Goal: Information Seeking & Learning: Learn about a topic

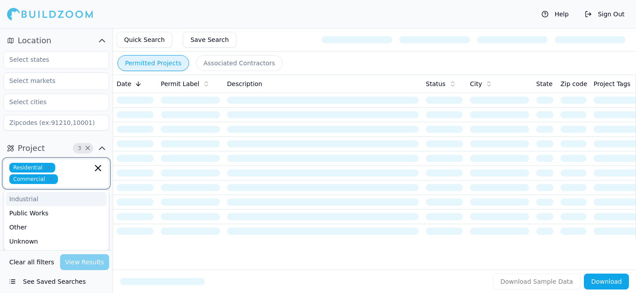
click at [76, 174] on input "text" at bounding box center [76, 179] width 31 height 10
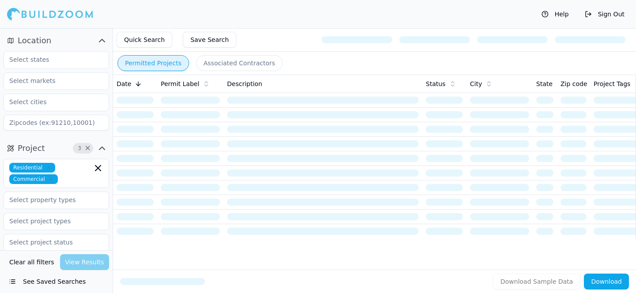
click at [65, 143] on button "Project 3 ×" at bounding box center [57, 148] width 106 height 14
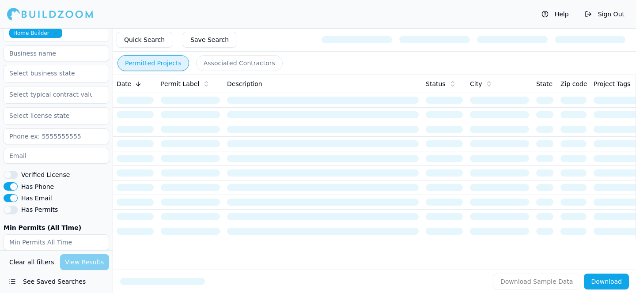
scroll to position [252, 0]
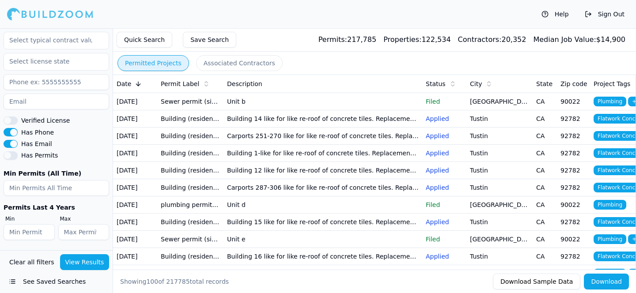
click at [67, 183] on input "number" at bounding box center [57, 188] width 106 height 16
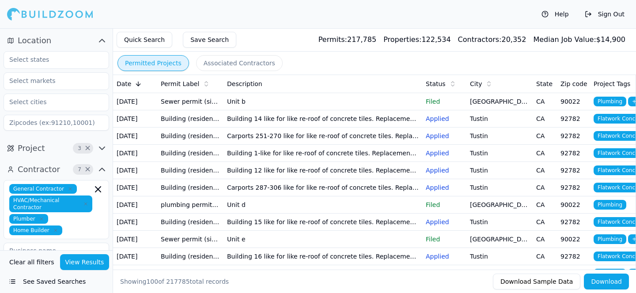
type input "2"
click at [52, 87] on input "text" at bounding box center [51, 81] width 94 height 16
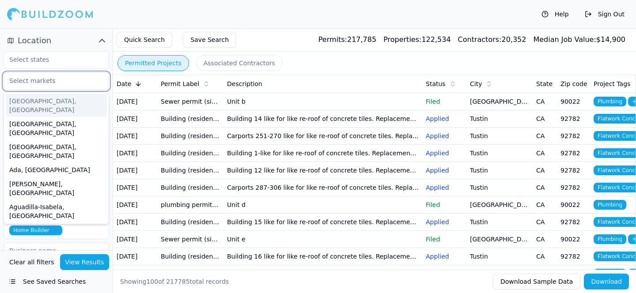
click at [53, 87] on input "text" at bounding box center [51, 81] width 94 height 16
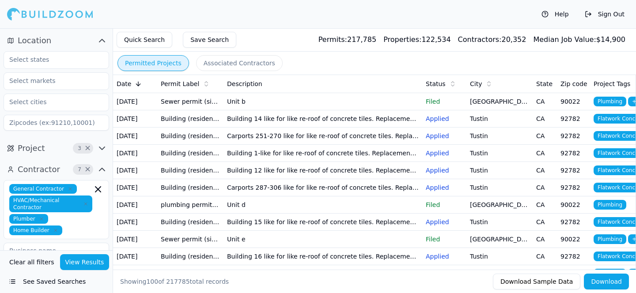
click at [62, 71] on div at bounding box center [57, 91] width 106 height 80
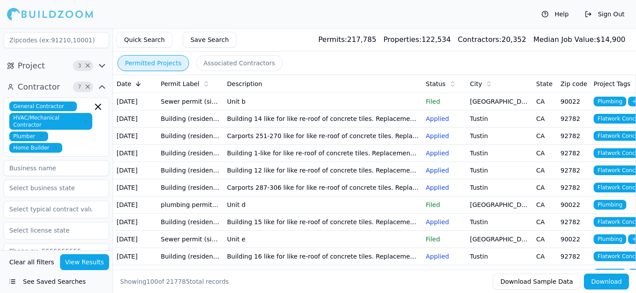
scroll to position [82, 0]
click at [61, 169] on input at bounding box center [57, 169] width 106 height 16
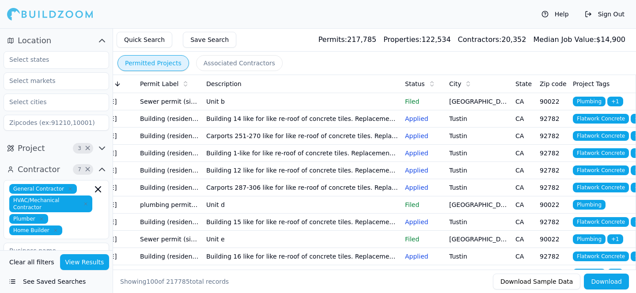
scroll to position [0, 0]
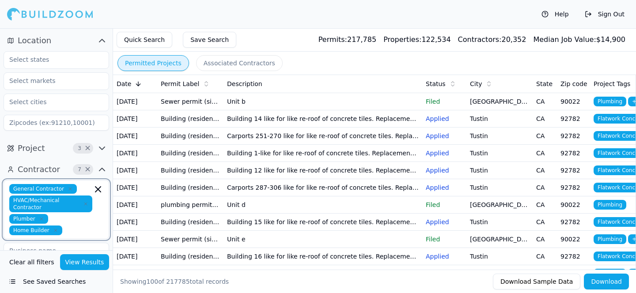
click at [70, 228] on input "text" at bounding box center [79, 231] width 27 height 10
click at [102, 146] on icon "button" at bounding box center [102, 148] width 11 height 11
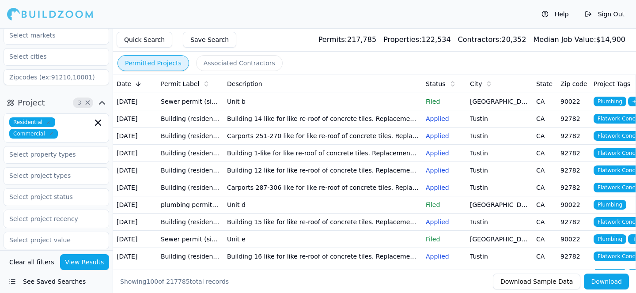
scroll to position [46, 0]
click at [67, 179] on input "text" at bounding box center [51, 175] width 94 height 16
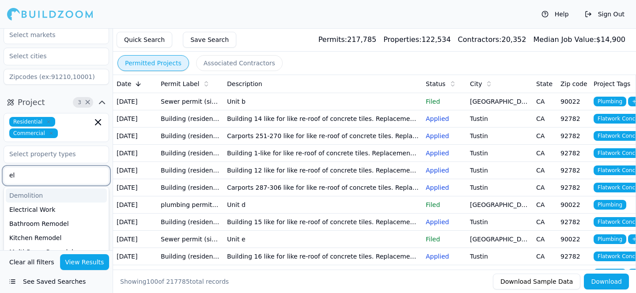
type input "e"
click at [200, 23] on div "Help Sign Out" at bounding box center [318, 14] width 636 height 28
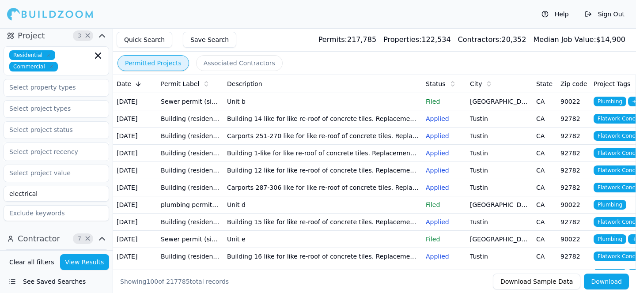
scroll to position [115, 0]
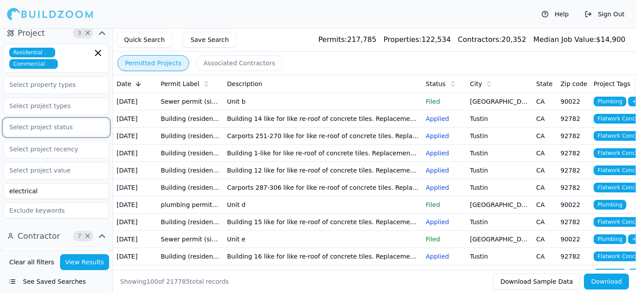
click at [60, 126] on input "text" at bounding box center [51, 127] width 94 height 16
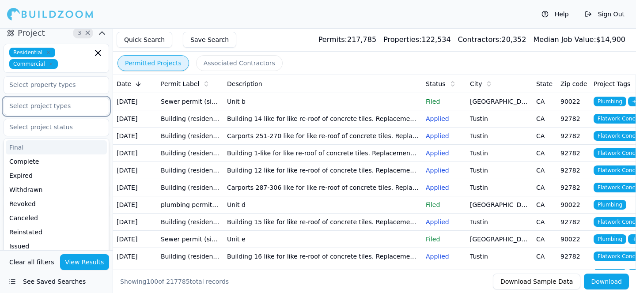
click at [54, 106] on input "text" at bounding box center [51, 106] width 94 height 16
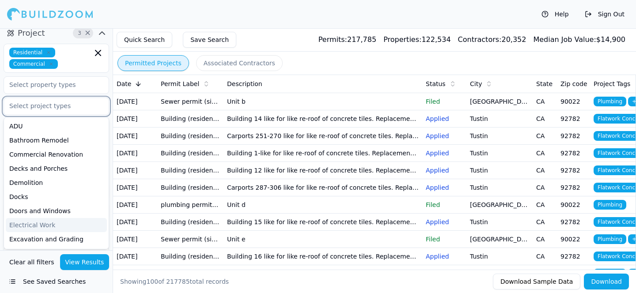
click at [44, 222] on div "Electrical Work" at bounding box center [56, 225] width 101 height 14
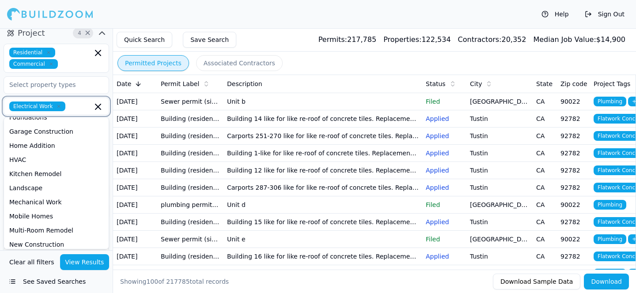
scroll to position [151, 0]
click at [61, 171] on div "Kitchen Remodel" at bounding box center [56, 174] width 101 height 14
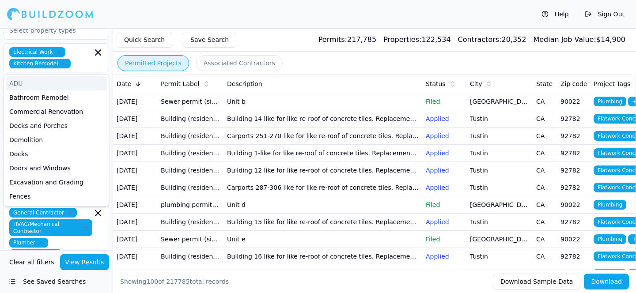
click at [126, 17] on div "Help Sign Out" at bounding box center [318, 14] width 636 height 28
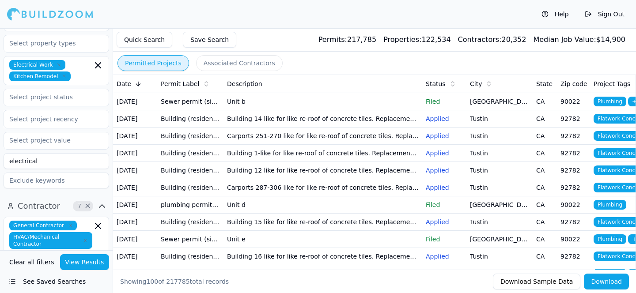
scroll to position [153, 0]
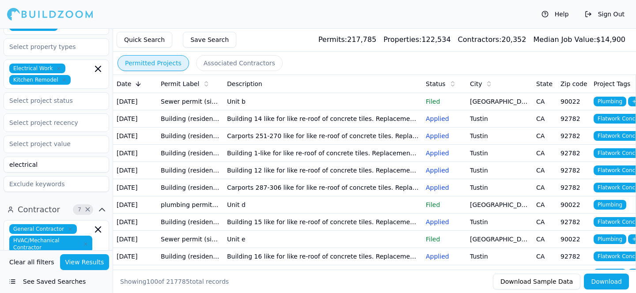
click at [52, 163] on input "electrical" at bounding box center [57, 165] width 106 height 16
click at [52, 166] on input at bounding box center [57, 165] width 106 height 16
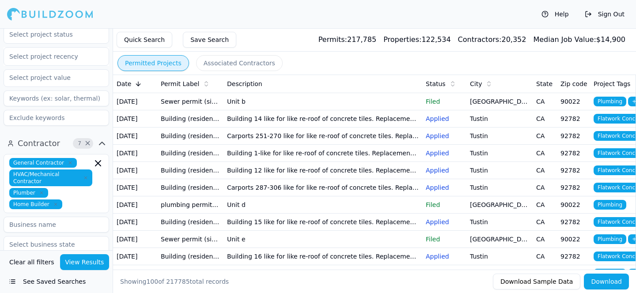
scroll to position [240, 0]
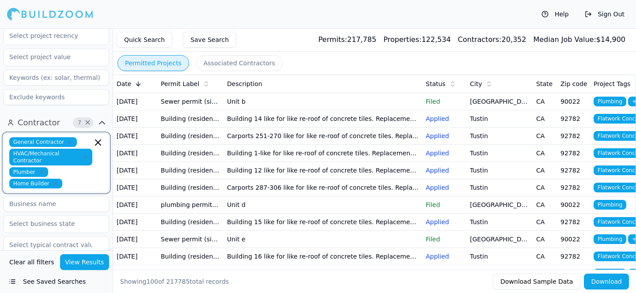
click at [98, 143] on icon "button" at bounding box center [97, 142] width 5 height 5
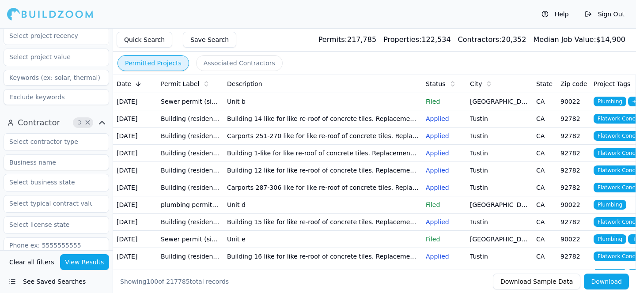
click at [267, 27] on div "Help Sign Out" at bounding box center [318, 14] width 636 height 28
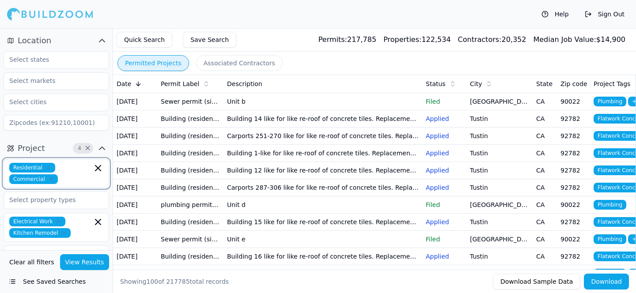
click at [97, 167] on icon "button" at bounding box center [97, 168] width 5 height 5
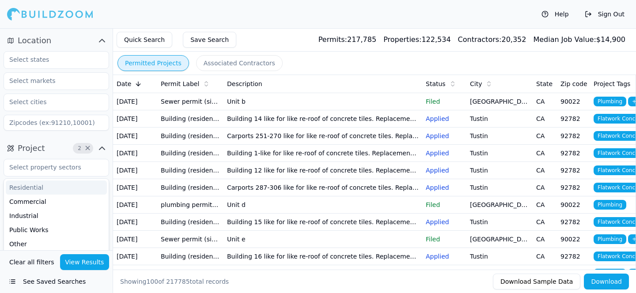
click at [59, 136] on div "Location" at bounding box center [56, 84] width 113 height 108
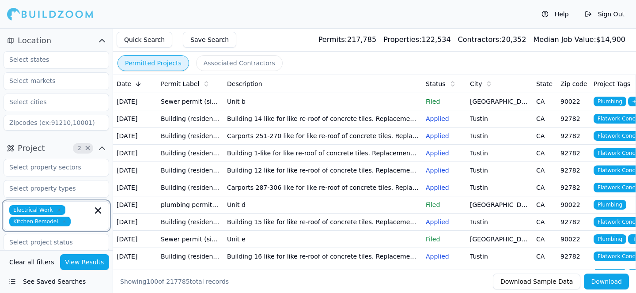
click at [98, 214] on icon "button" at bounding box center [98, 210] width 11 height 11
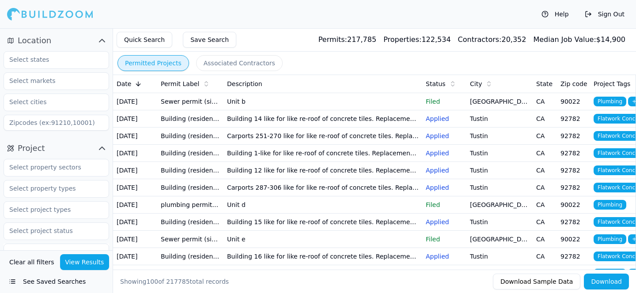
click at [56, 142] on button "Project" at bounding box center [57, 148] width 106 height 14
click at [58, 151] on button "Project" at bounding box center [57, 148] width 106 height 14
click at [70, 60] on input "text" at bounding box center [51, 60] width 94 height 16
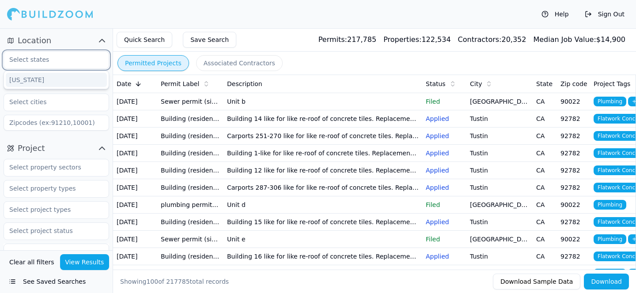
type input "CA"
type input "91367"
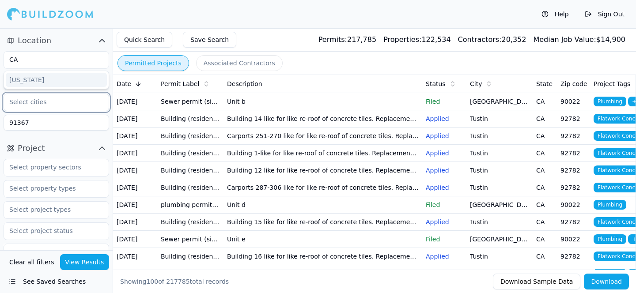
click at [57, 105] on input "text" at bounding box center [51, 102] width 94 height 16
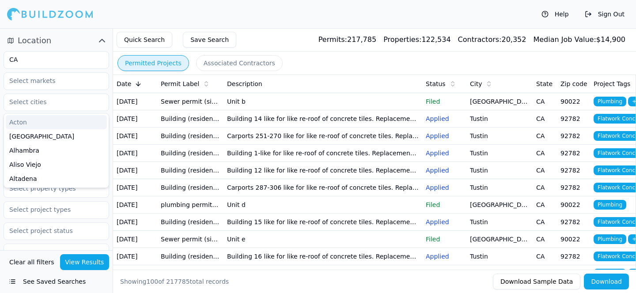
click at [105, 11] on div "Help Sign Out" at bounding box center [318, 14] width 636 height 28
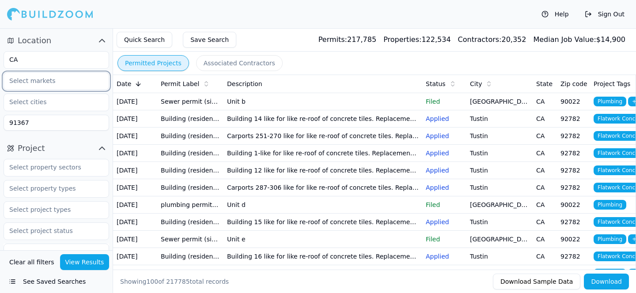
click at [86, 83] on input "text" at bounding box center [51, 81] width 94 height 16
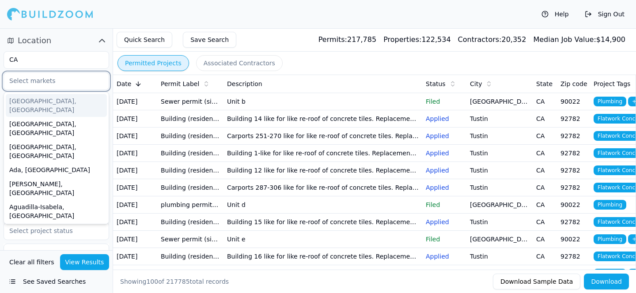
click at [86, 83] on input "text" at bounding box center [51, 81] width 94 height 16
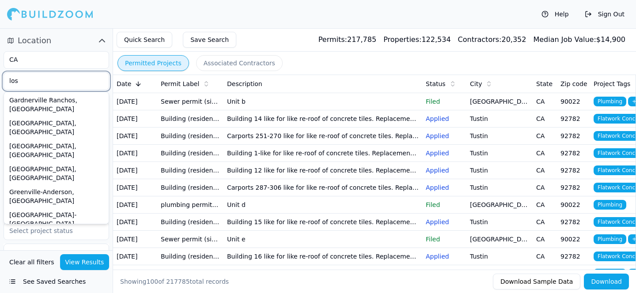
scroll to position [14, 0]
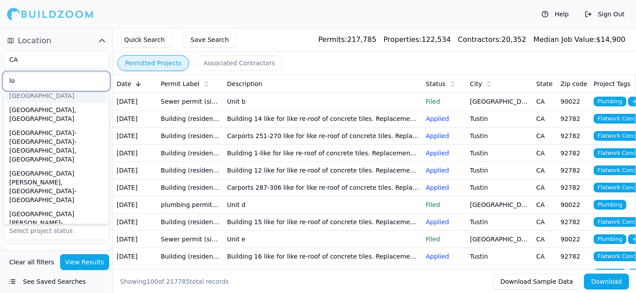
type input "l"
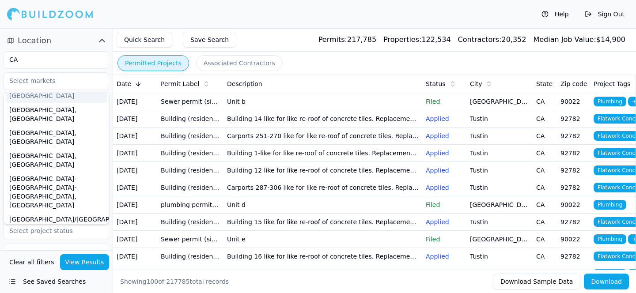
click at [111, 2] on div "Help Sign Out" at bounding box center [318, 14] width 636 height 28
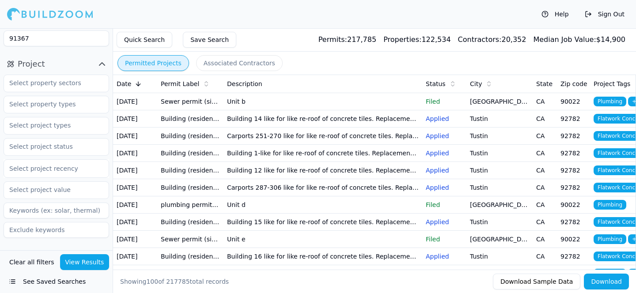
scroll to position [0, 0]
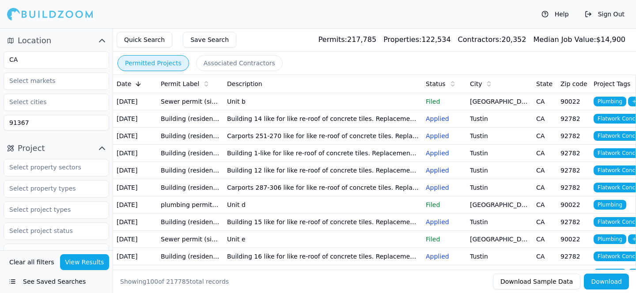
click at [38, 127] on input "91367" at bounding box center [57, 123] width 106 height 16
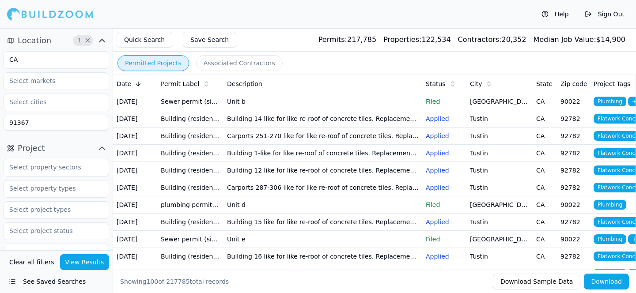
click at [61, 112] on div "CA 91367" at bounding box center [57, 91] width 106 height 80
click at [56, 131] on div "CA 91367" at bounding box center [57, 91] width 106 height 87
click at [53, 128] on input "91367" at bounding box center [57, 123] width 106 height 16
type input "91602"
click at [100, 258] on button "View Results" at bounding box center [84, 262] width 49 height 16
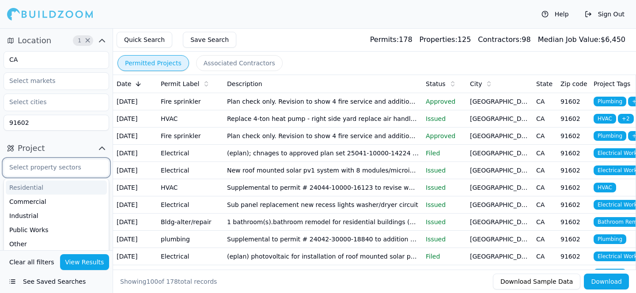
click at [76, 163] on input "text" at bounding box center [51, 167] width 94 height 16
click at [68, 184] on div "Residential" at bounding box center [56, 188] width 101 height 14
click at [64, 187] on div "Commercial" at bounding box center [56, 188] width 101 height 14
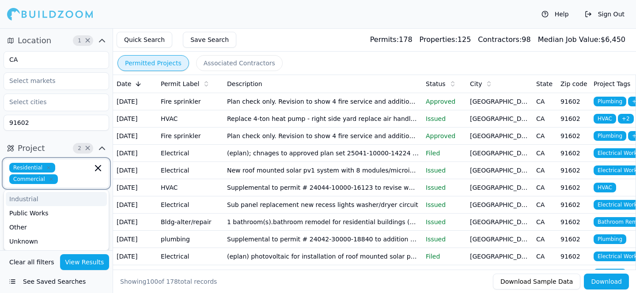
click at [97, 168] on icon "button" at bounding box center [97, 168] width 5 height 5
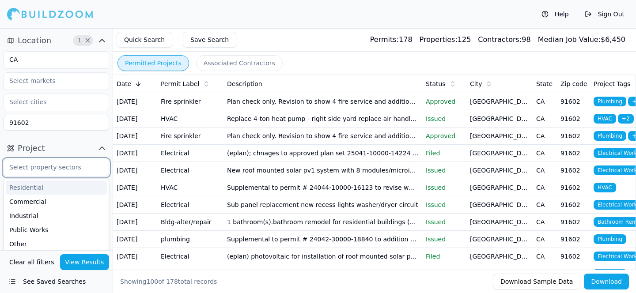
click at [55, 186] on div "Residential" at bounding box center [56, 188] width 101 height 14
click at [55, 184] on div "Commercial" at bounding box center [56, 188] width 101 height 14
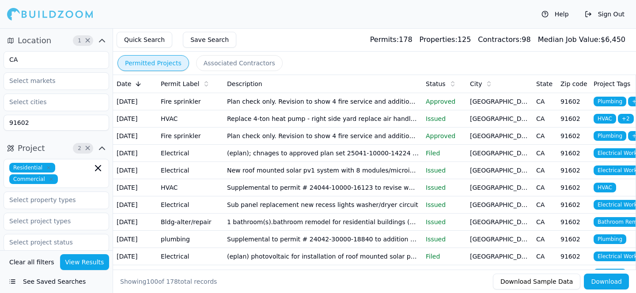
click at [48, 150] on button "Project 2 ×" at bounding box center [57, 148] width 106 height 14
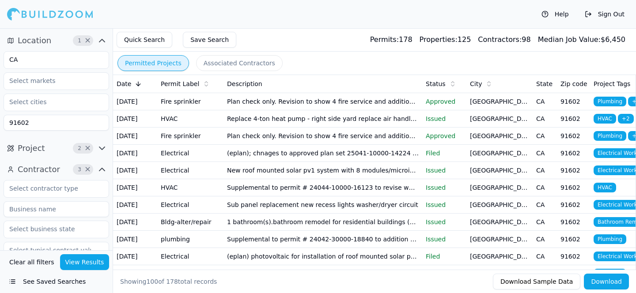
click at [55, 150] on button "Project 2 ×" at bounding box center [57, 148] width 106 height 14
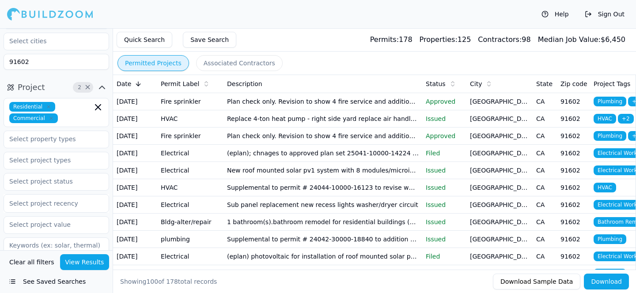
scroll to position [63, 0]
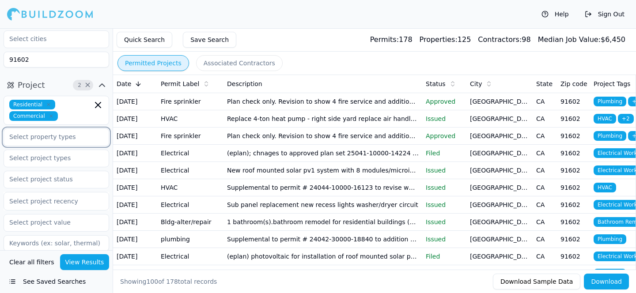
click at [48, 144] on input "text" at bounding box center [51, 137] width 94 height 16
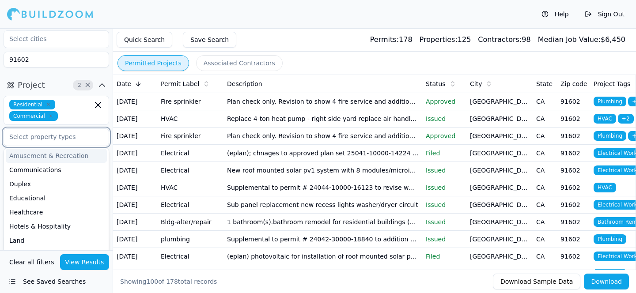
scroll to position [37, 0]
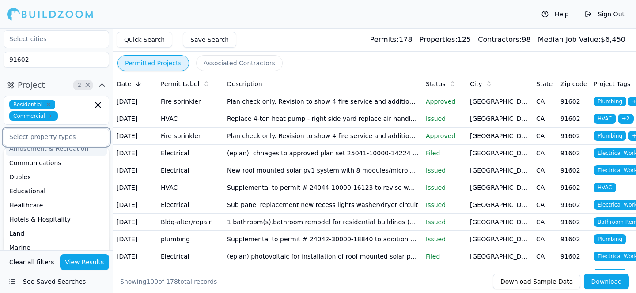
click at [49, 135] on input "text" at bounding box center [51, 137] width 94 height 16
click at [56, 80] on button "Project 2 ×" at bounding box center [57, 85] width 106 height 14
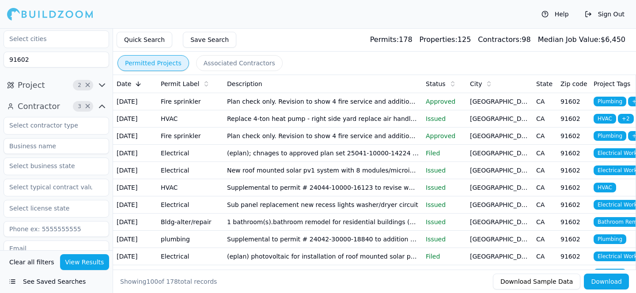
click at [52, 110] on span "Contractor" at bounding box center [39, 106] width 42 height 12
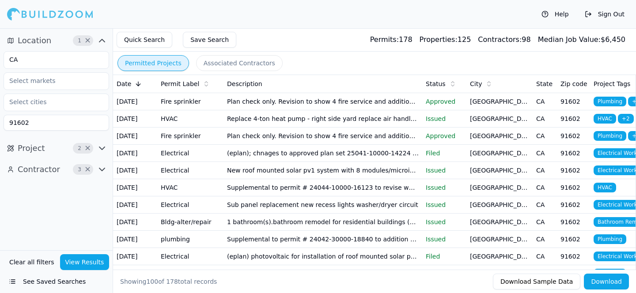
scroll to position [0, 0]
click at [51, 145] on button "Project 2 ×" at bounding box center [57, 148] width 106 height 14
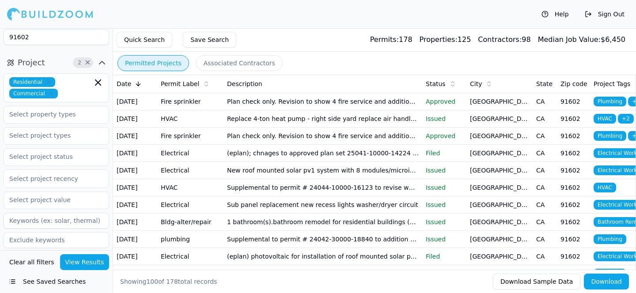
scroll to position [101, 0]
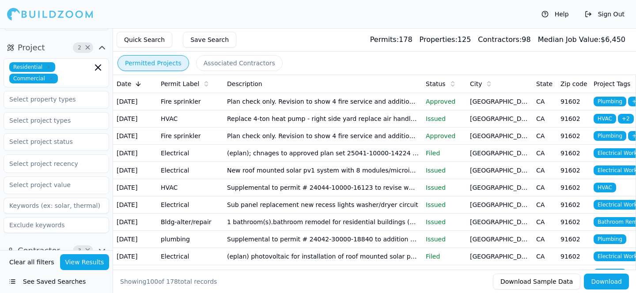
click at [69, 202] on input at bounding box center [57, 206] width 106 height 16
type input "Electrical"
click at [75, 220] on input at bounding box center [57, 225] width 106 height 16
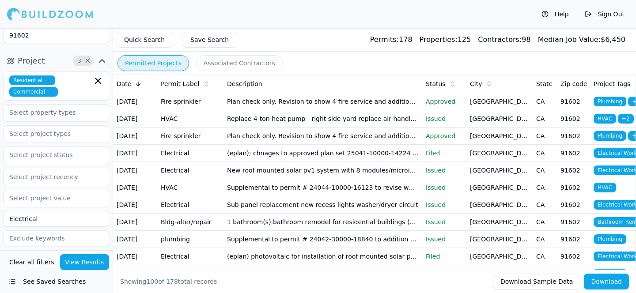
scroll to position [88, 0]
click at [56, 54] on button "Project 3 ×" at bounding box center [57, 60] width 106 height 14
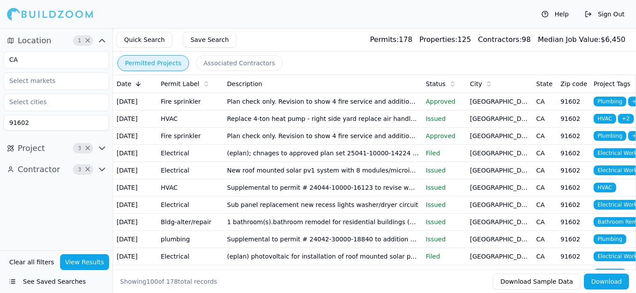
scroll to position [0, 0]
click at [45, 149] on button "Project 3 ×" at bounding box center [57, 148] width 106 height 14
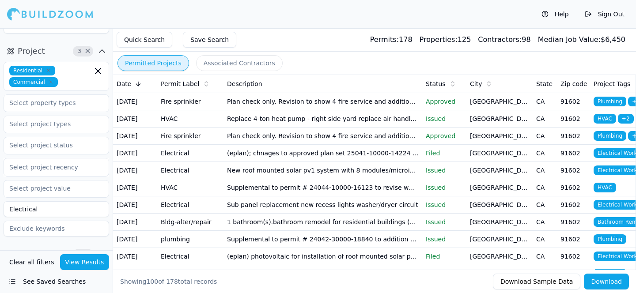
scroll to position [112, 0]
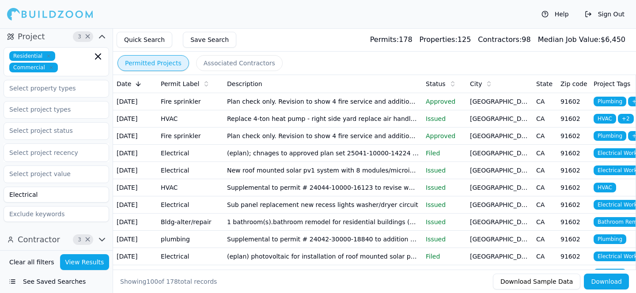
click at [36, 238] on span "Contractor" at bounding box center [39, 240] width 42 height 12
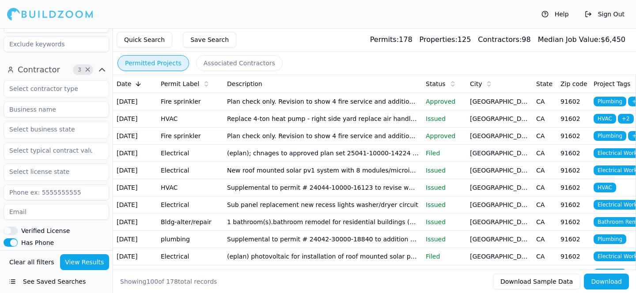
scroll to position [281, 0]
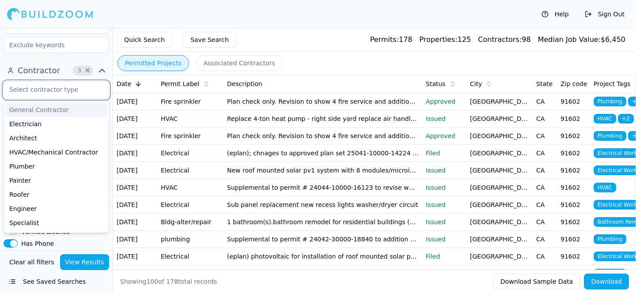
click at [57, 91] on input "text" at bounding box center [51, 90] width 94 height 16
click at [24, 109] on div "General Contractor" at bounding box center [56, 110] width 101 height 14
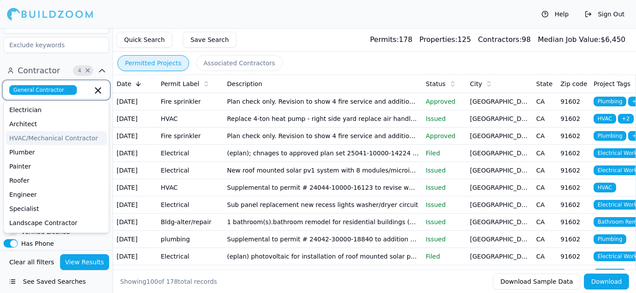
click at [52, 137] on div "HVAC/Mechanical Contractor" at bounding box center [56, 138] width 101 height 14
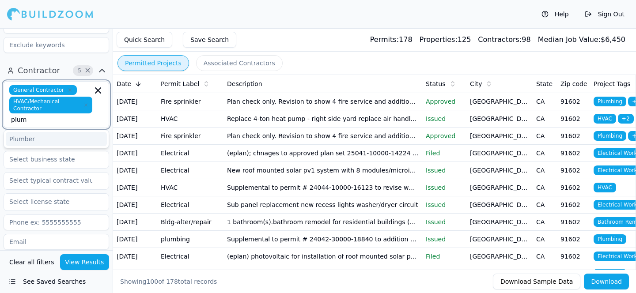
type input "plumb"
click at [76, 136] on div "Plumber" at bounding box center [56, 139] width 101 height 14
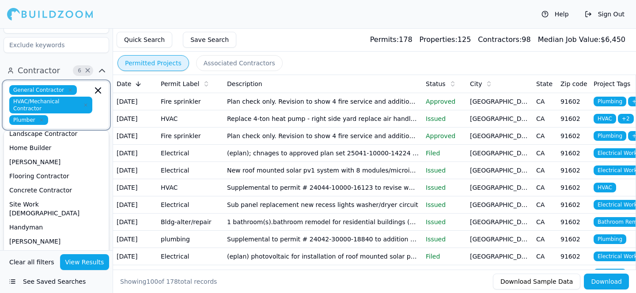
scroll to position [91, 0]
click at [52, 150] on div "Home Builder" at bounding box center [56, 147] width 101 height 14
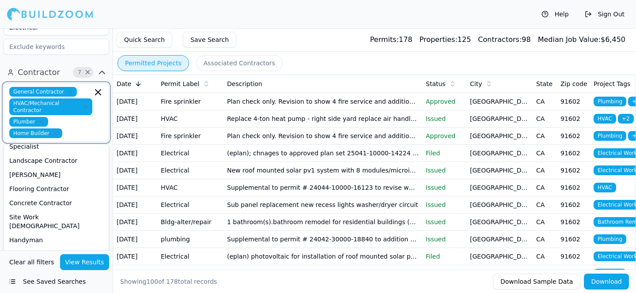
scroll to position [74, 0]
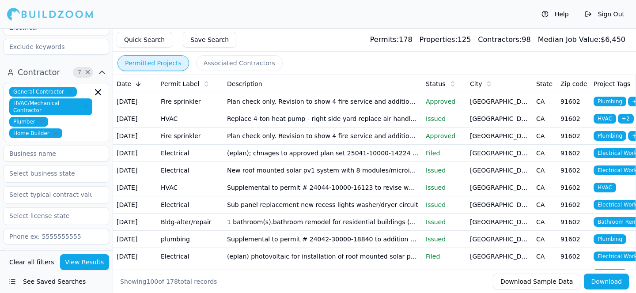
click at [250, 17] on div "Help Sign Out" at bounding box center [318, 14] width 636 height 28
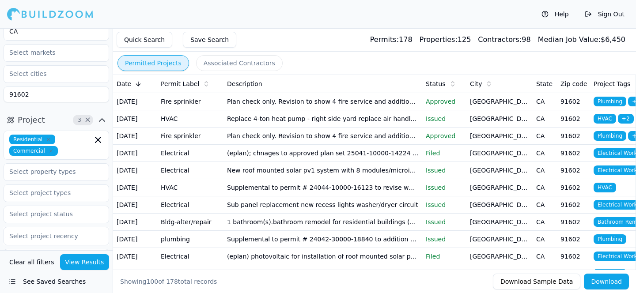
scroll to position [0, 0]
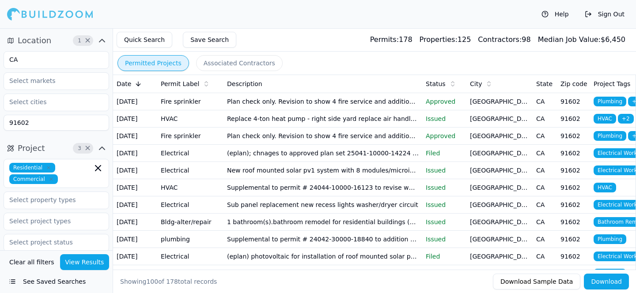
click at [256, 162] on td "(eplan); chnages to approved plan set 25041-10000-14224 the following revisions…" at bounding box center [322, 152] width 199 height 17
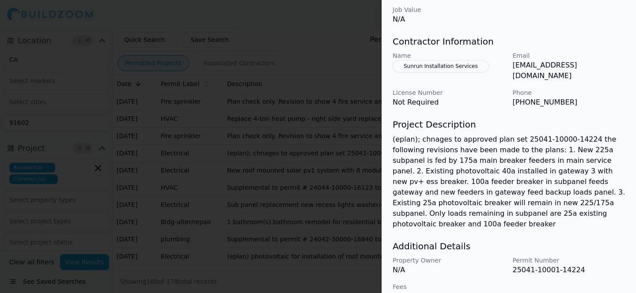
scroll to position [367, 0]
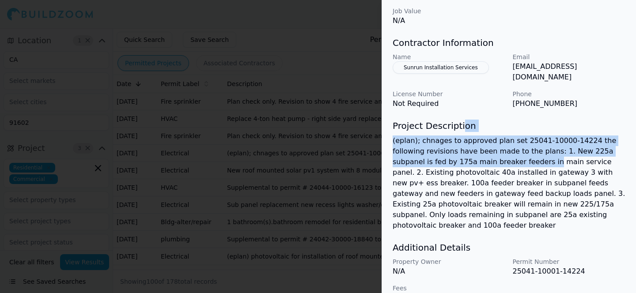
drag, startPoint x: 483, startPoint y: 152, endPoint x: 459, endPoint y: 120, distance: 40.1
click at [459, 120] on div "Project Description (eplan); chnages to approved plan set 25041-10000-14224 the…" at bounding box center [509, 175] width 233 height 111
click at [459, 120] on h3 "Project Description" at bounding box center [509, 126] width 233 height 12
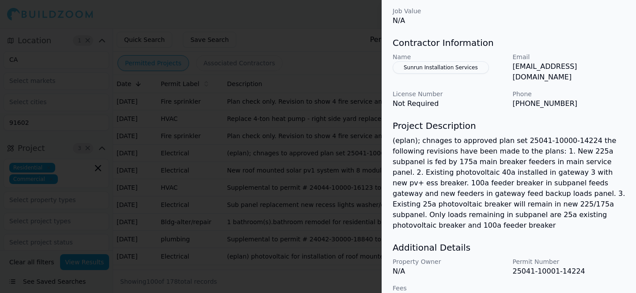
click at [452, 163] on p "(eplan); chnages to approved plan set 25041-10000-14224 the following revisions…" at bounding box center [509, 183] width 233 height 95
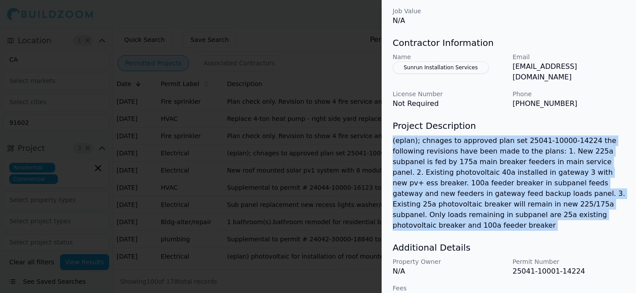
click at [452, 163] on p "(eplan); chnages to approved plan set 25041-10000-14224 the following revisions…" at bounding box center [509, 183] width 233 height 95
click at [452, 175] on p "(eplan); chnages to approved plan set 25041-10000-14224 the following revisions…" at bounding box center [509, 183] width 233 height 95
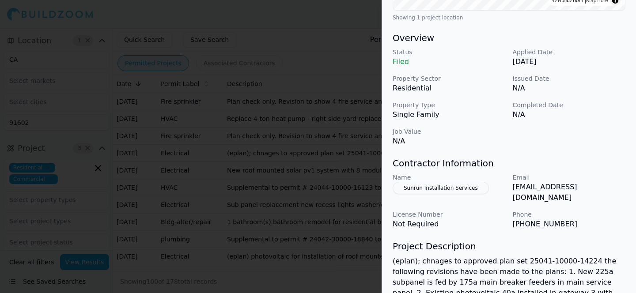
scroll to position [246, 0]
click at [519, 184] on p "[EMAIL_ADDRESS][DOMAIN_NAME]" at bounding box center [569, 192] width 113 height 21
click at [519, 169] on h3 "Contractor Information" at bounding box center [509, 164] width 233 height 12
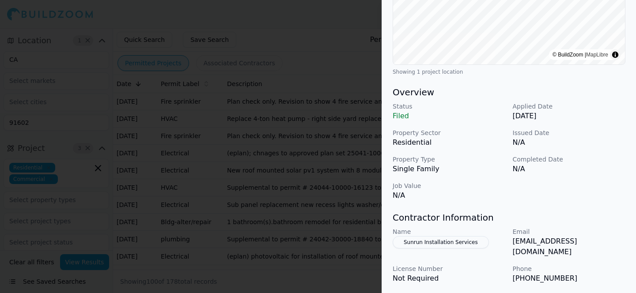
scroll to position [177, 0]
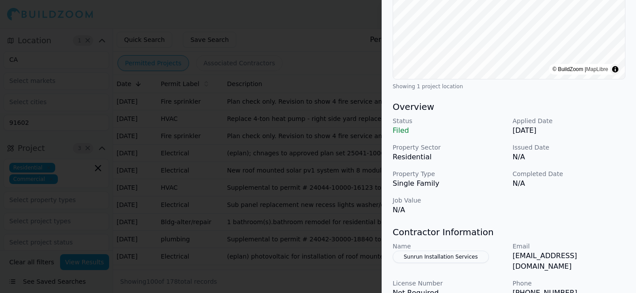
click at [308, 87] on div at bounding box center [318, 146] width 636 height 293
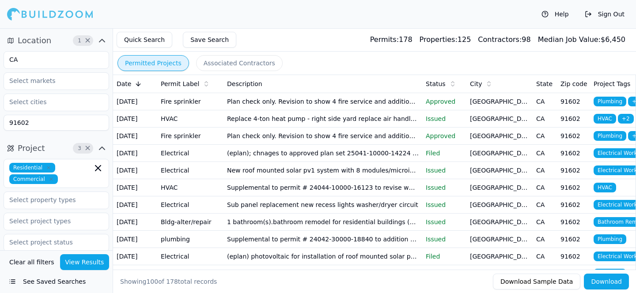
click at [291, 179] on td "New roof mounted solar pv1 system with 8 modules/microinverters and 1 combiner.…" at bounding box center [322, 170] width 199 height 17
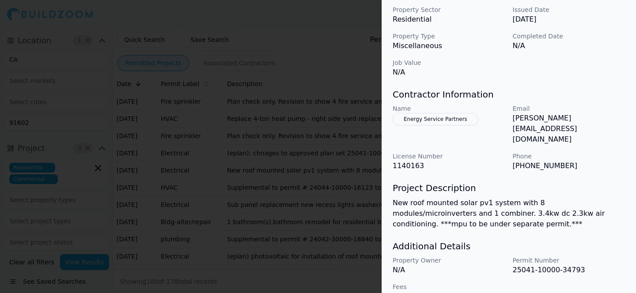
scroll to position [141, 0]
click at [428, 199] on p "New roof mounted solar pv1 system with 8 modules/microinverters and 1 combiner.…" at bounding box center [509, 215] width 233 height 32
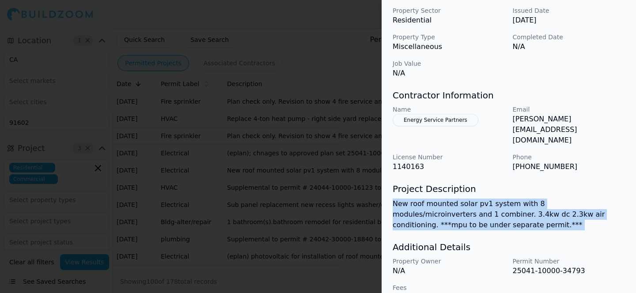
click at [428, 199] on p "New roof mounted solar pv1 system with 8 modules/microinverters and 1 combiner.…" at bounding box center [509, 215] width 233 height 32
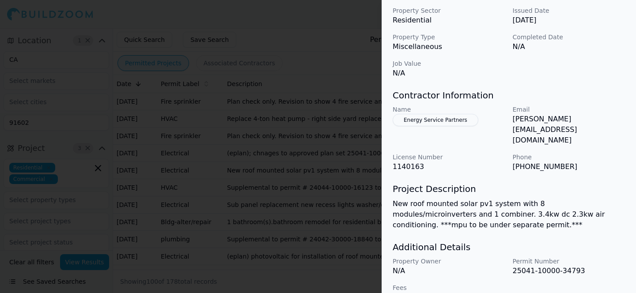
click at [433, 199] on p "New roof mounted solar pv1 system with 8 modules/microinverters and 1 combiner.…" at bounding box center [509, 215] width 233 height 32
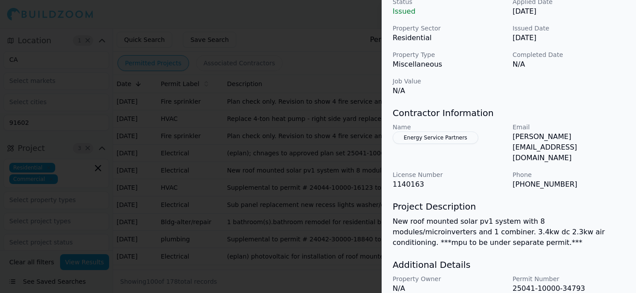
scroll to position [142, 0]
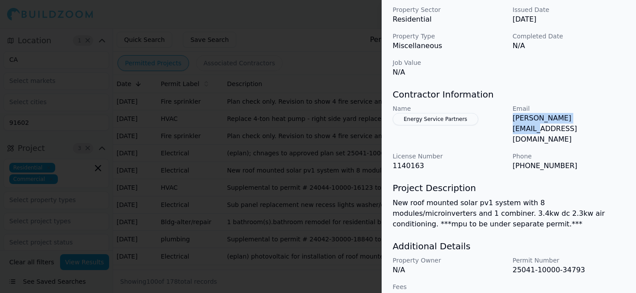
drag, startPoint x: 589, startPoint y: 120, endPoint x: 509, endPoint y: 123, distance: 80.0
click at [509, 123] on div "Name Energy Service Partners Email [PERSON_NAME][EMAIL_ADDRESS][DOMAIN_NAME] Li…" at bounding box center [509, 137] width 233 height 67
copy p "[PERSON_NAME][EMAIL_ADDRESS][DOMAIN_NAME]"
click at [179, 33] on div at bounding box center [318, 146] width 636 height 293
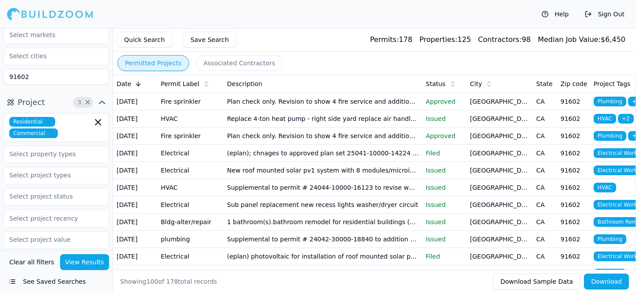
scroll to position [0, 0]
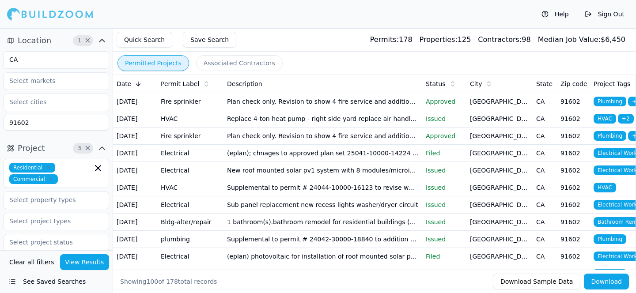
click at [104, 38] on icon "button" at bounding box center [102, 40] width 11 height 11
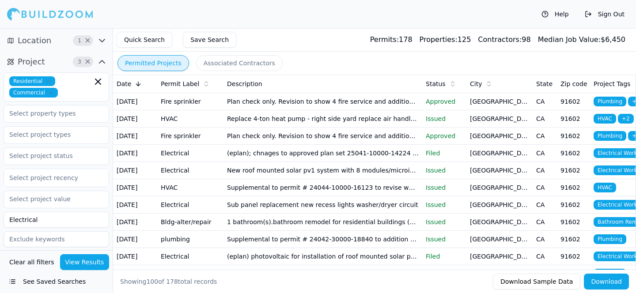
click at [104, 38] on icon "button" at bounding box center [102, 40] width 11 height 11
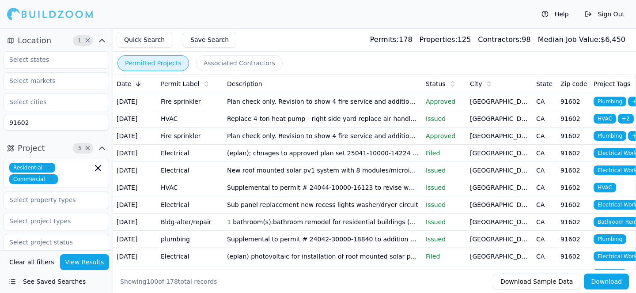
click at [197, 38] on button "Save Search" at bounding box center [209, 40] width 53 height 16
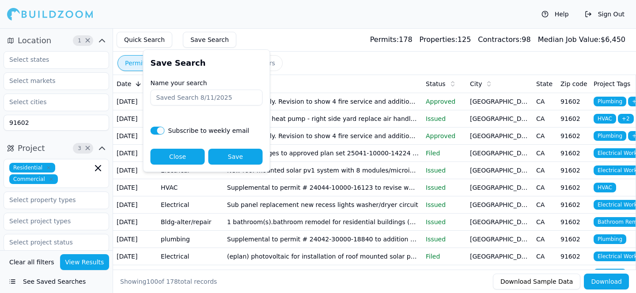
click at [202, 94] on input "Name your search" at bounding box center [207, 98] width 112 height 16
click at [304, 1] on div "Help Sign Out" at bounding box center [318, 14] width 636 height 28
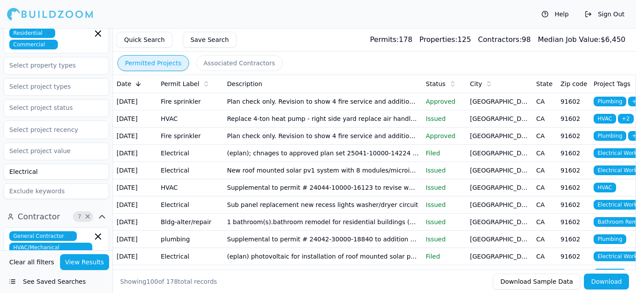
scroll to position [136, 0]
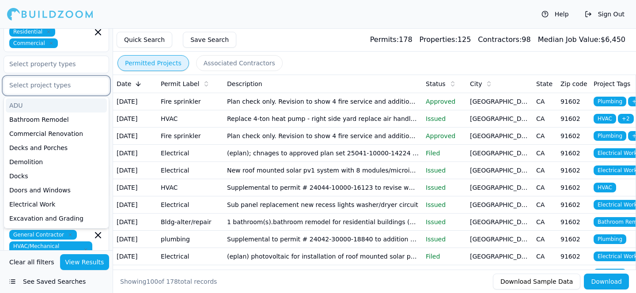
click at [57, 88] on input "text" at bounding box center [51, 85] width 94 height 16
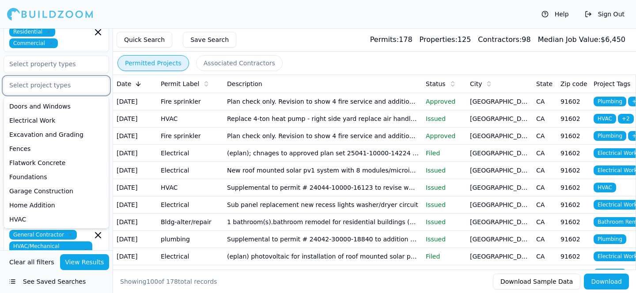
scroll to position [88, 0]
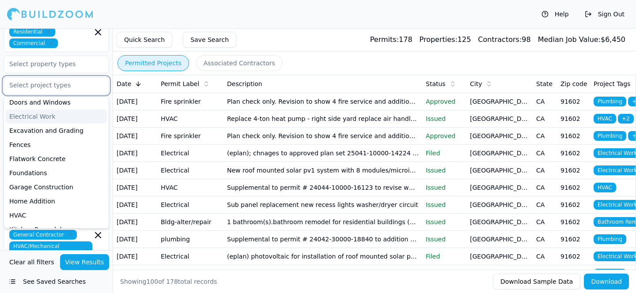
click at [47, 121] on div "Electrical Work" at bounding box center [56, 117] width 101 height 14
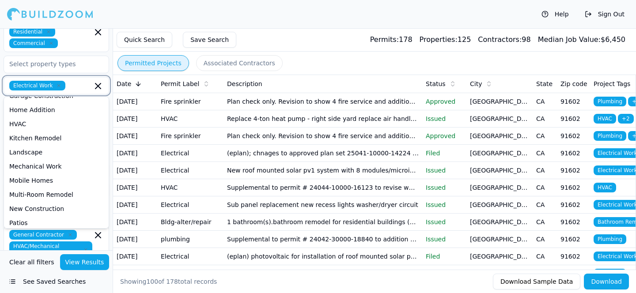
scroll to position [157, 0]
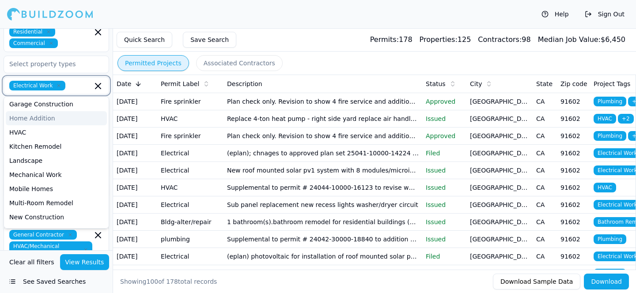
click at [55, 121] on div "Home Addition" at bounding box center [56, 118] width 101 height 14
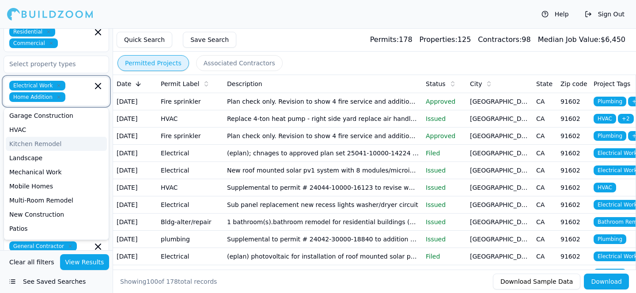
click at [51, 146] on div "Kitchen Remodel" at bounding box center [56, 144] width 101 height 14
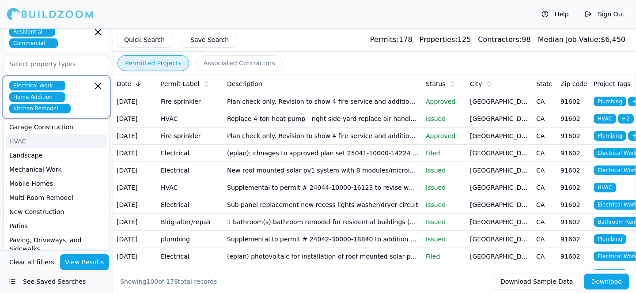
click at [47, 144] on div "HVAC" at bounding box center [56, 141] width 101 height 14
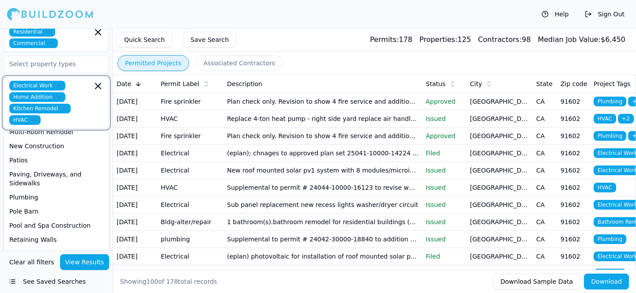
scroll to position [216, 0]
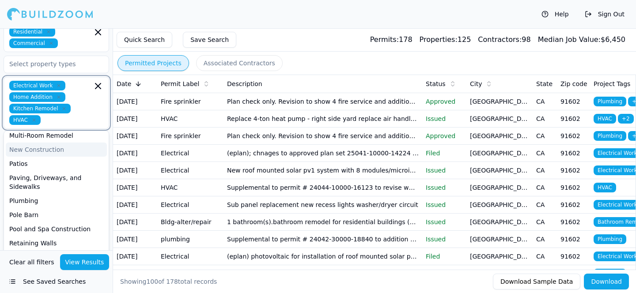
click at [52, 150] on div "New Construction" at bounding box center [56, 150] width 101 height 14
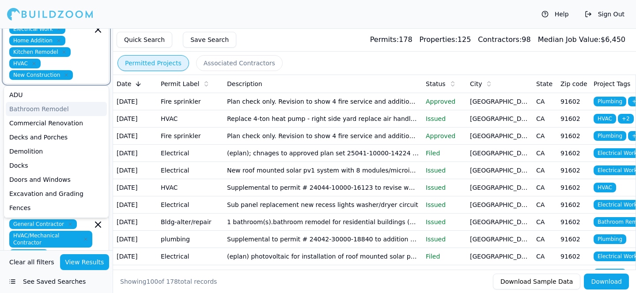
click at [48, 108] on div "Bathroom Remodel" at bounding box center [56, 109] width 101 height 14
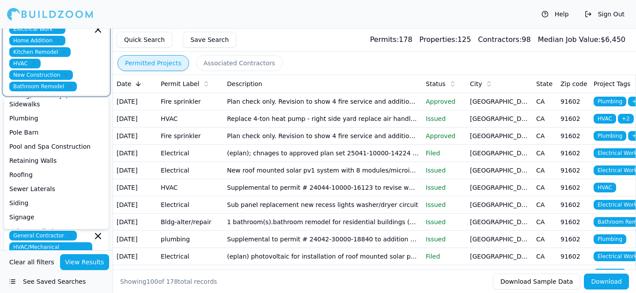
scroll to position [248, 0]
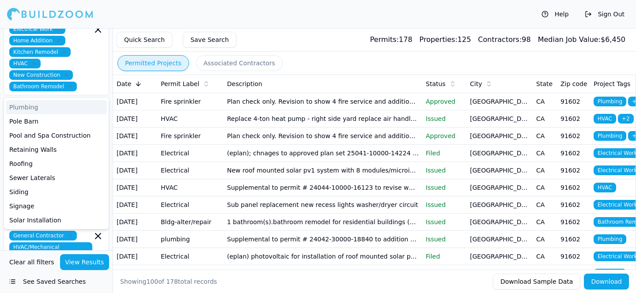
click at [162, 16] on div "Help Sign Out" at bounding box center [318, 14] width 636 height 28
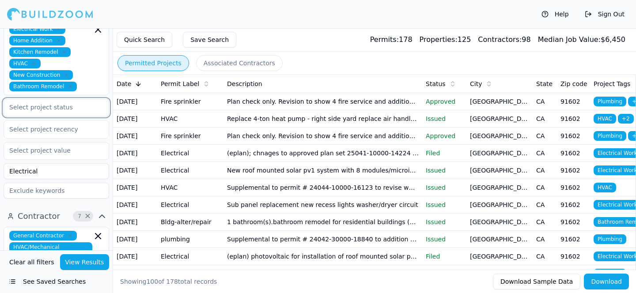
click at [39, 109] on input "text" at bounding box center [51, 107] width 94 height 16
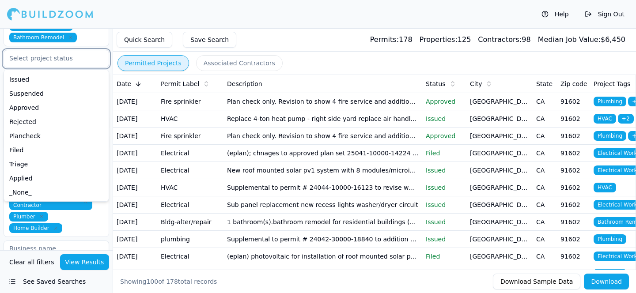
scroll to position [235, 0]
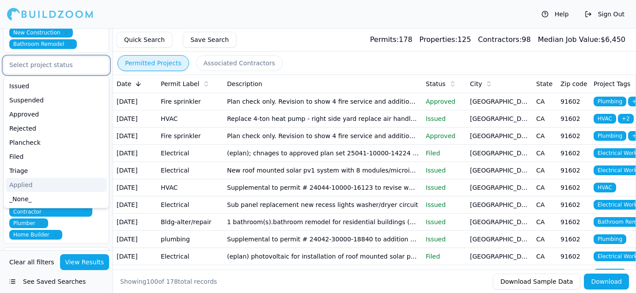
click at [27, 184] on div "Applied" at bounding box center [56, 185] width 101 height 14
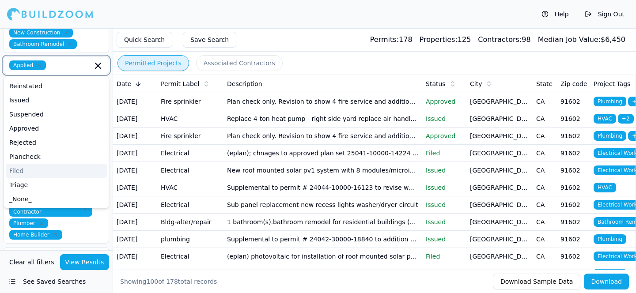
click at [32, 169] on div "Filed" at bounding box center [56, 171] width 101 height 14
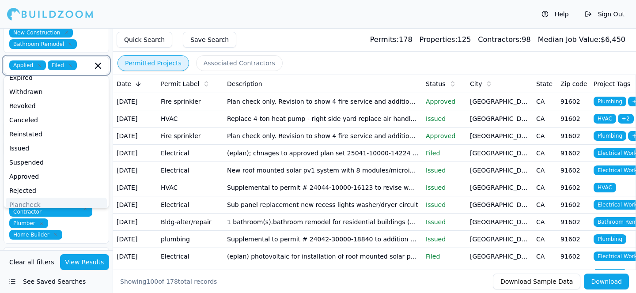
scroll to position [70, 0]
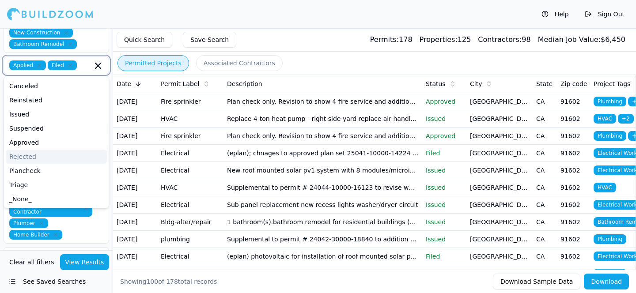
click at [49, 156] on div "Rejected" at bounding box center [56, 157] width 101 height 14
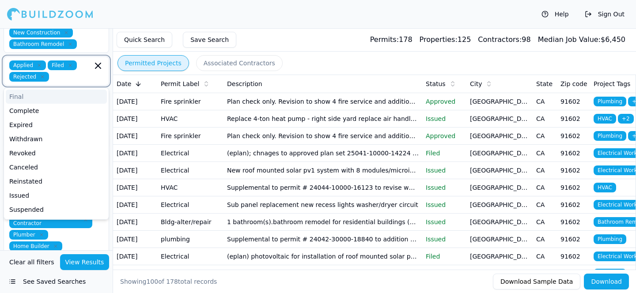
scroll to position [56, 0]
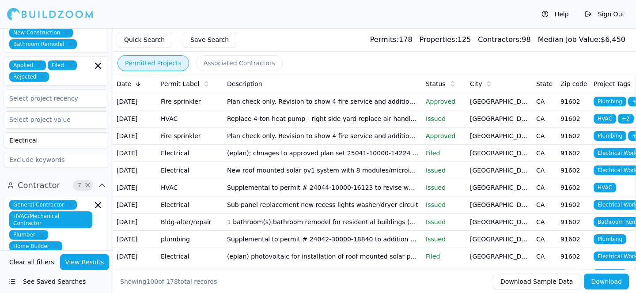
click at [233, 21] on div "Help Sign Out" at bounding box center [318, 14] width 636 height 28
click at [56, 93] on div "Select project recency" at bounding box center [56, 98] width 94 height 11
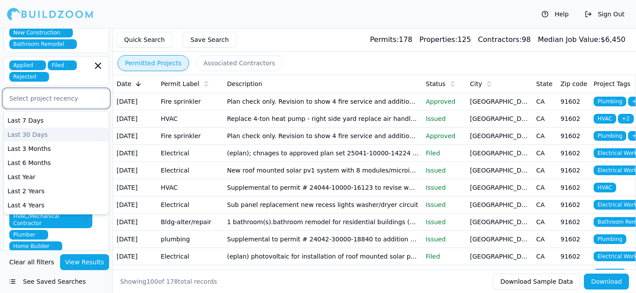
click at [37, 135] on div "Last 30 Days" at bounding box center [56, 135] width 105 height 14
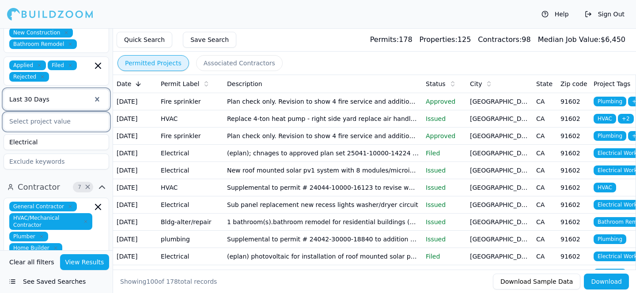
click at [93, 118] on input "text" at bounding box center [51, 122] width 94 height 16
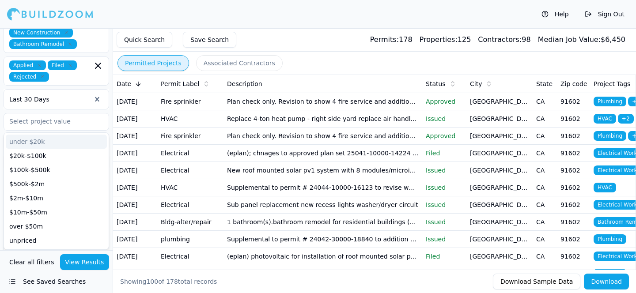
click at [184, 15] on div "Help Sign Out" at bounding box center [318, 14] width 636 height 28
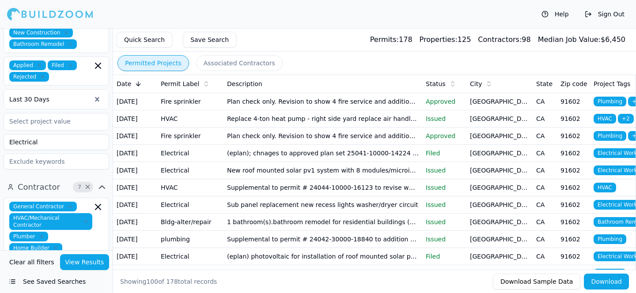
click at [47, 160] on input at bounding box center [57, 162] width 106 height 16
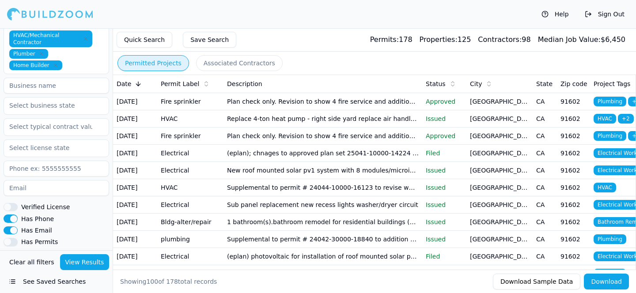
scroll to position [417, 0]
click at [66, 146] on input "text" at bounding box center [51, 149] width 94 height 16
click at [64, 139] on div "General Contractor HVAC/Mechanical Contractor Plumber Home Builder [US_STATE] V…" at bounding box center [57, 172] width 106 height 312
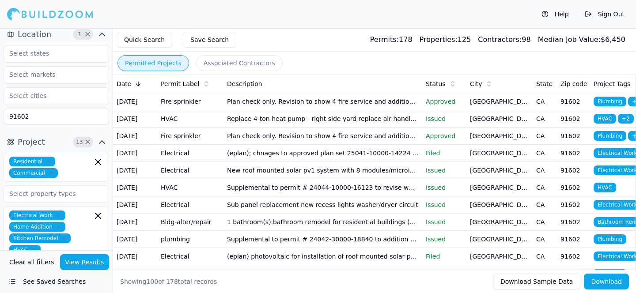
scroll to position [0, 0]
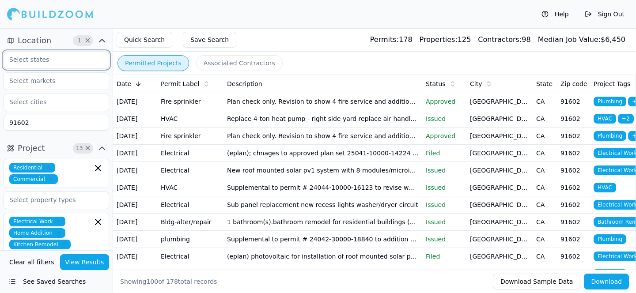
click at [44, 57] on input "text" at bounding box center [51, 60] width 94 height 16
type input "CA"
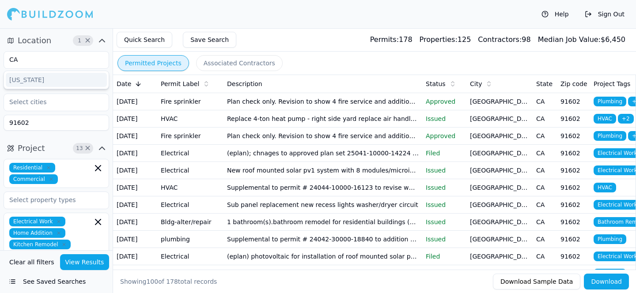
click at [52, 134] on div "CA [US_STATE] 91602" at bounding box center [57, 91] width 106 height 87
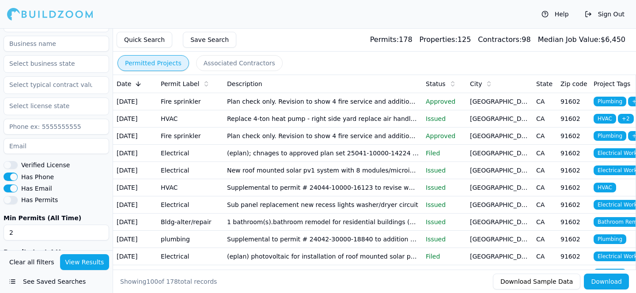
scroll to position [504, 0]
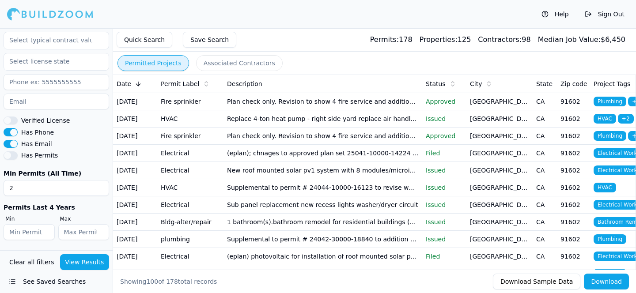
click at [219, 42] on button "Save Search" at bounding box center [209, 40] width 53 height 16
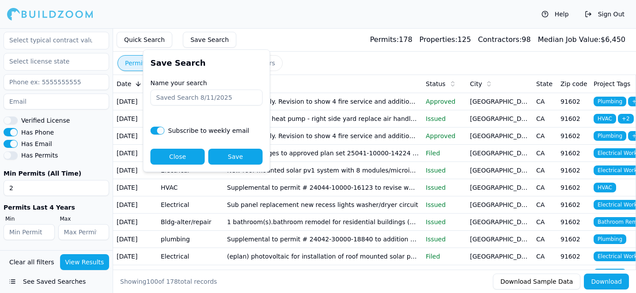
type input "J"
click at [158, 129] on button "button" at bounding box center [158, 131] width 14 height 8
checkbox input "false"
click at [185, 97] on input "Name your search" at bounding box center [207, 98] width 112 height 16
click at [203, 97] on input "VA OUTREACH" at bounding box center [207, 98] width 112 height 16
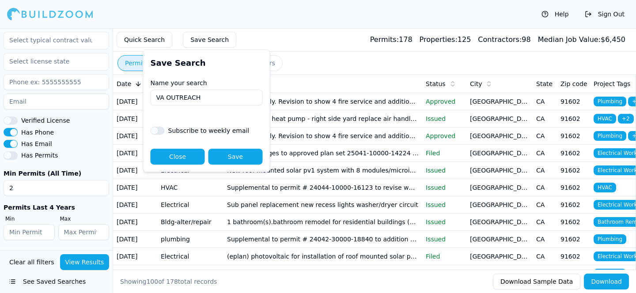
click at [203, 97] on input "VA OUTREACH" at bounding box center [207, 98] width 112 height 16
type input "VA OUTREACH"
click at [227, 153] on button "Save" at bounding box center [235, 157] width 54 height 16
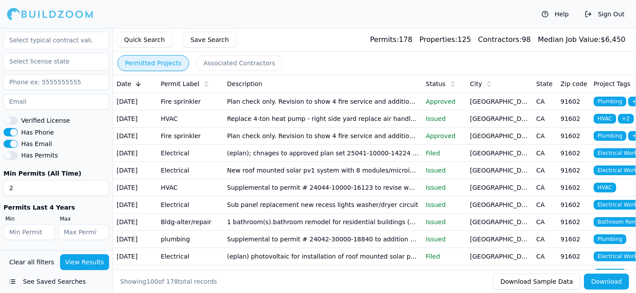
scroll to position [0, 0]
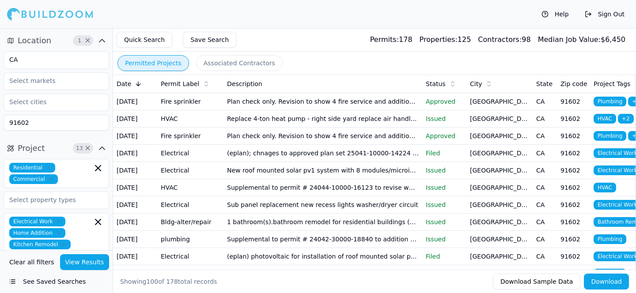
click at [100, 39] on icon "button" at bounding box center [102, 40] width 11 height 11
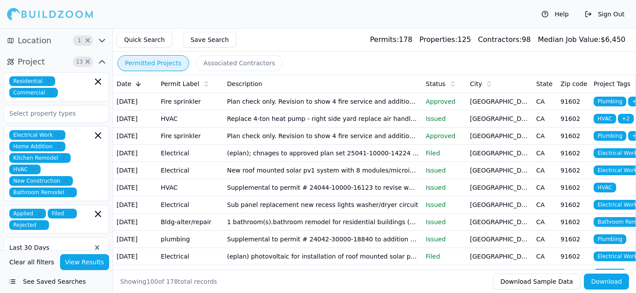
click at [100, 39] on icon "button" at bounding box center [102, 40] width 11 height 11
